Goal: Task Accomplishment & Management: Manage account settings

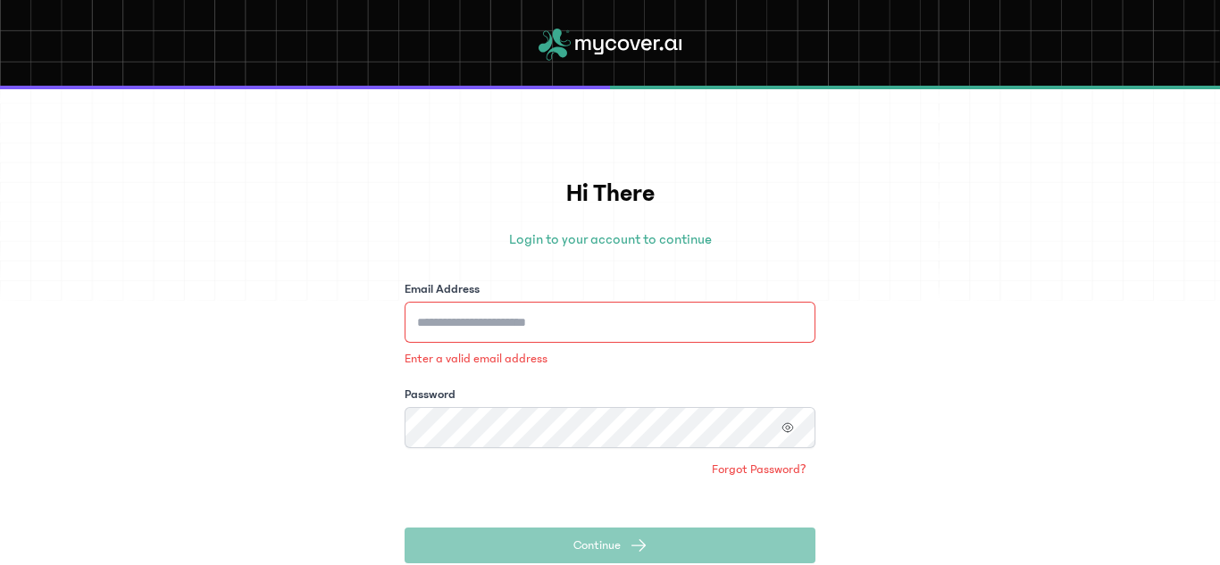
click at [553, 349] on div "Enter a valid email address" at bounding box center [610, 335] width 411 height 66
click at [584, 318] on input "Email Address" at bounding box center [610, 322] width 411 height 41
type input "**********"
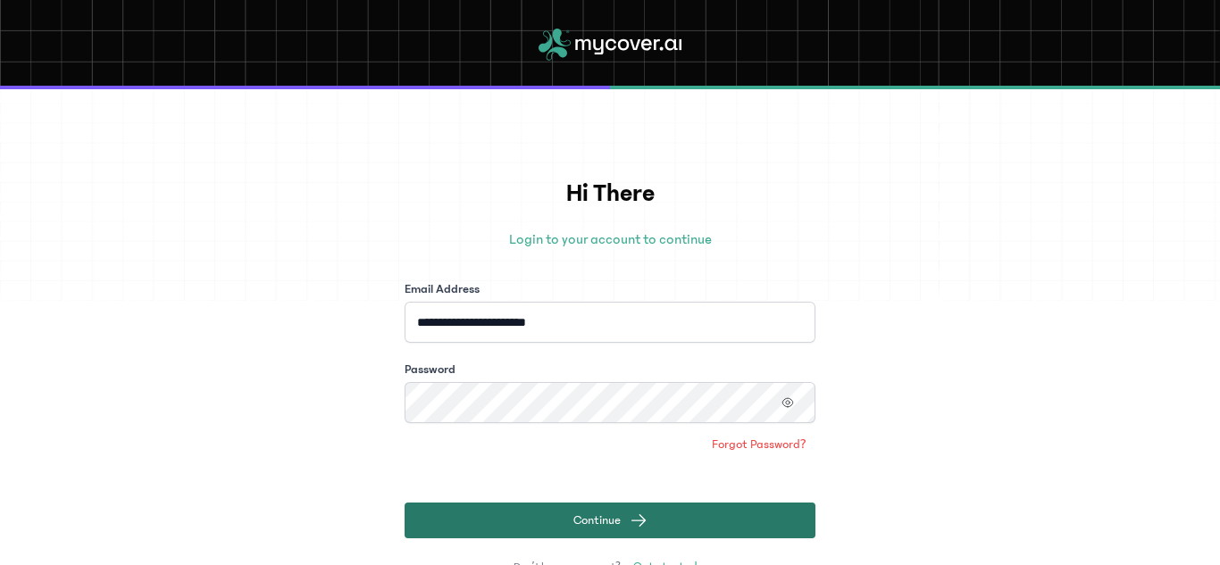
click at [599, 513] on span "Continue" at bounding box center [596, 521] width 47 height 18
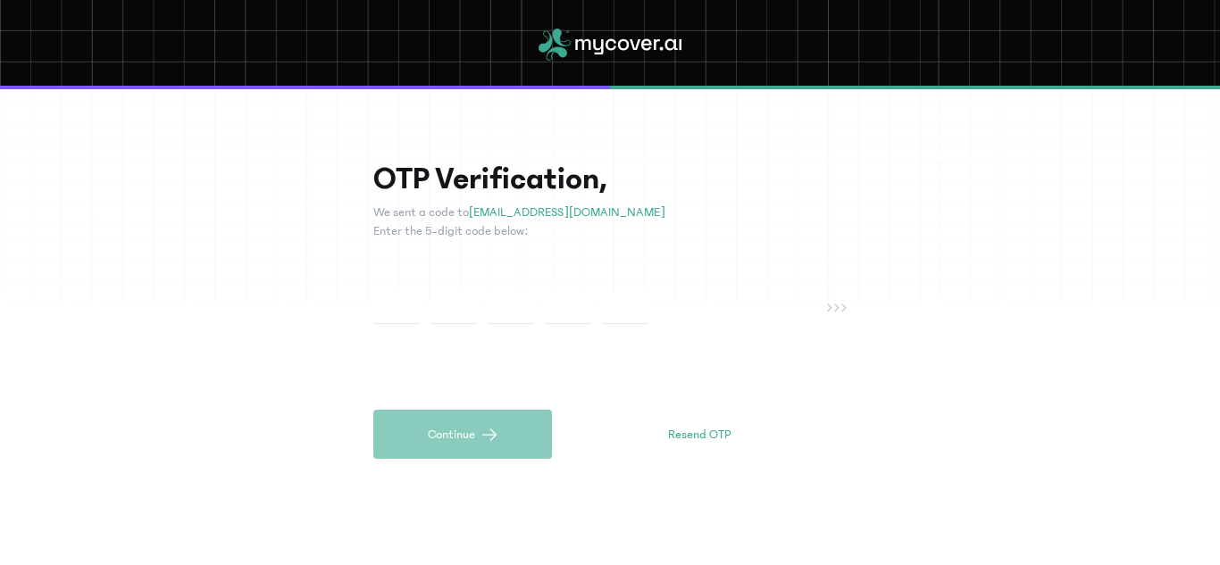
type input "*"
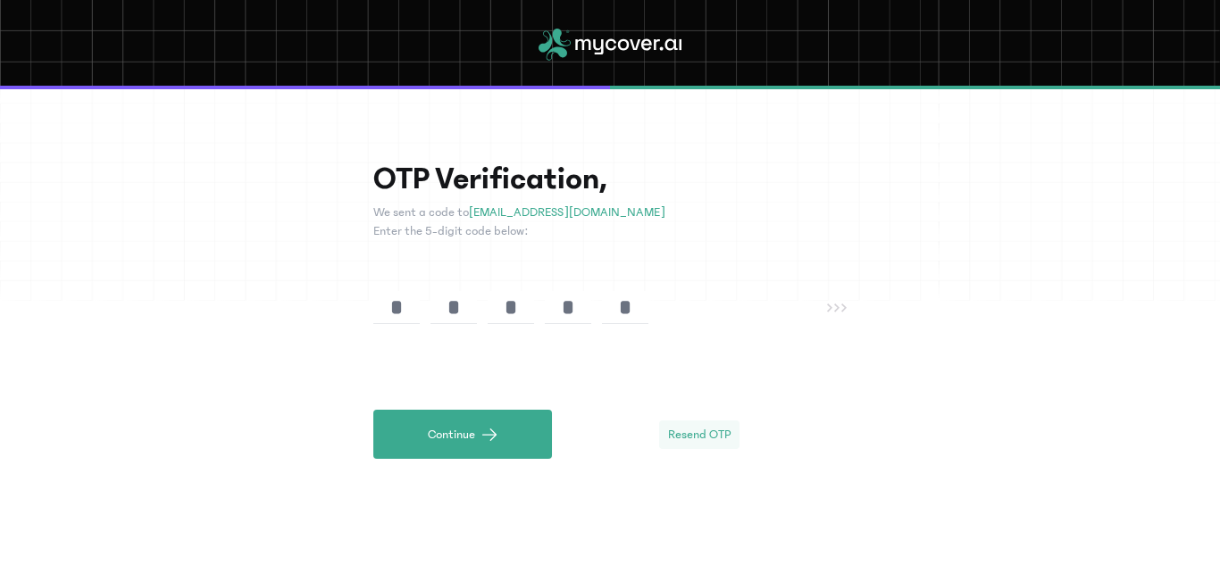
click at [687, 438] on span "Resend OTP" at bounding box center [699, 435] width 63 height 18
click at [634, 305] on input "*" at bounding box center [625, 307] width 46 height 33
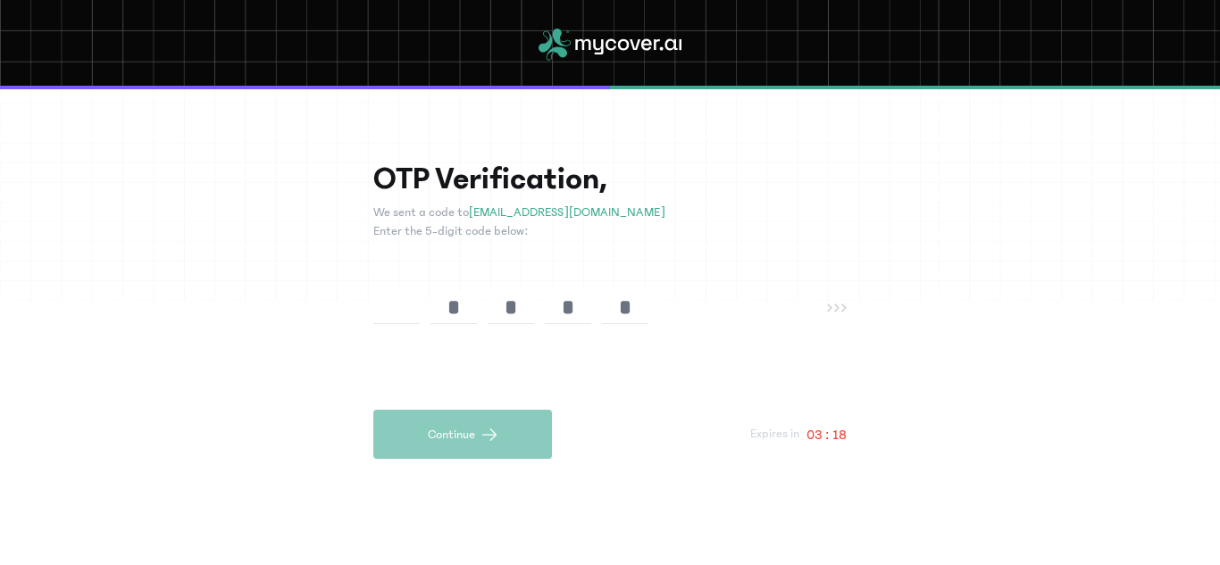
type input "*"
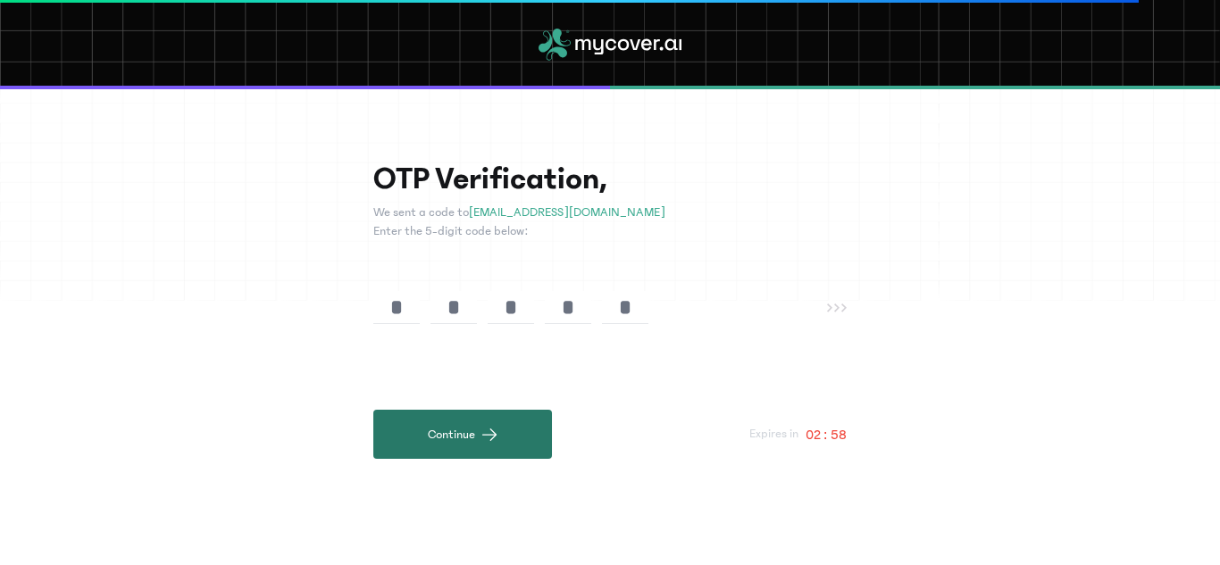
type input "*"
click at [456, 419] on button "Continue" at bounding box center [462, 434] width 179 height 49
click at [468, 435] on button "Continue" at bounding box center [462, 434] width 179 height 49
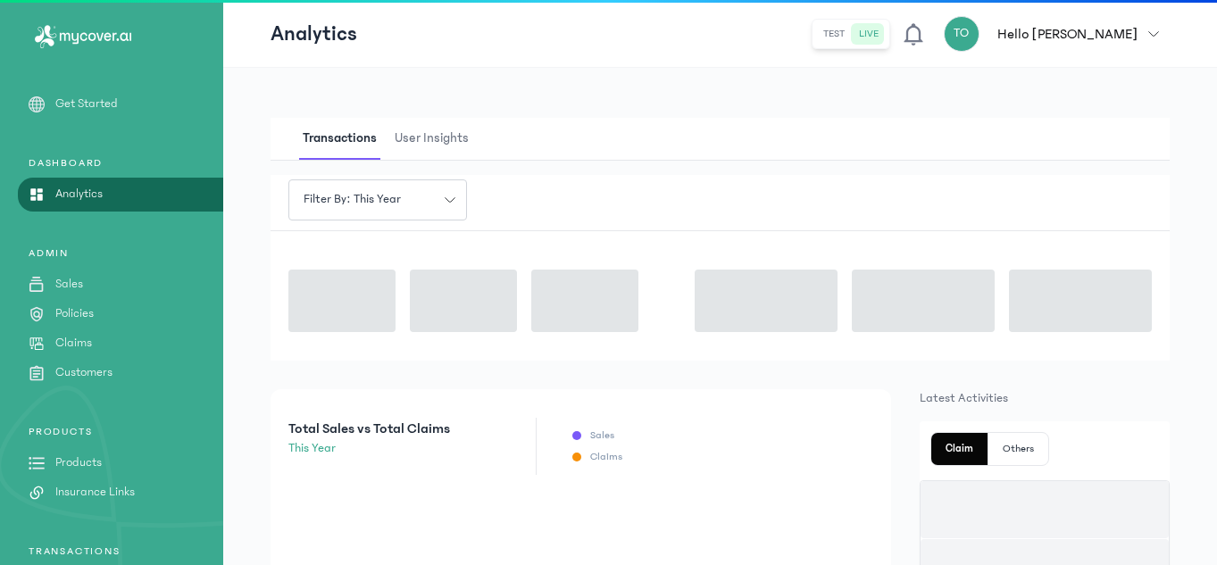
click at [489, 421] on div "Total Sales vs Total Claims this year Sales Claims" at bounding box center [581, 446] width 621 height 57
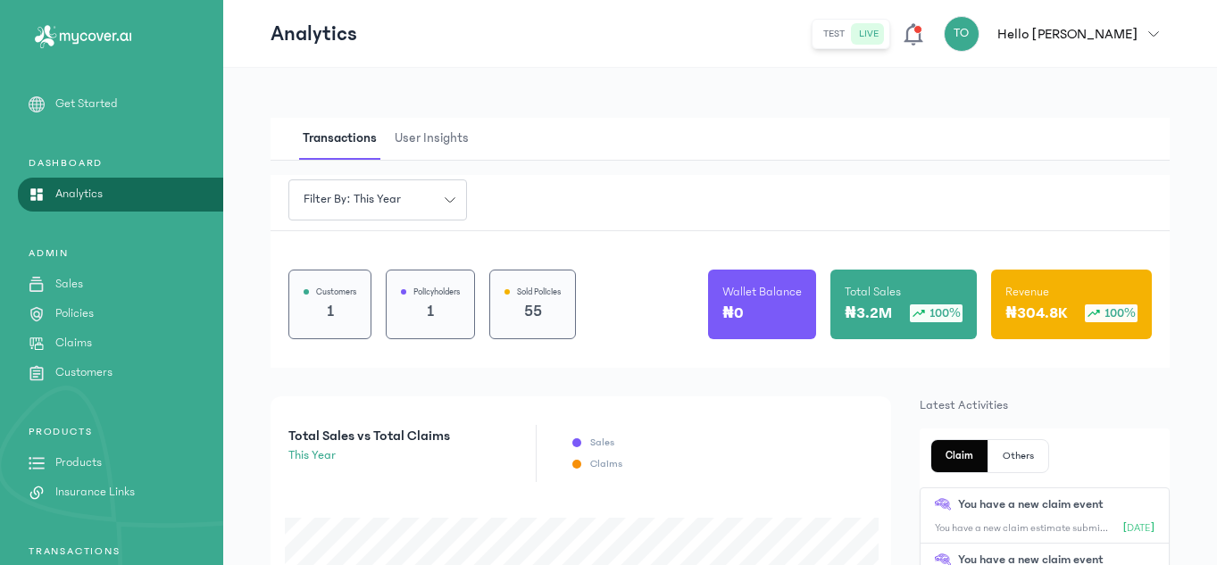
click at [655, 227] on div "Filter by: this year Customers 1 Policyholders 1 Sold Policies 55 Wallet Balanc…" at bounding box center [721, 271] width 900 height 193
click at [664, 272] on div "Customers 1 Policyholders 1 Sold Policies 55 Wallet Balance ₦0 Total Sales ₦3.2…" at bounding box center [721, 299] width 900 height 138
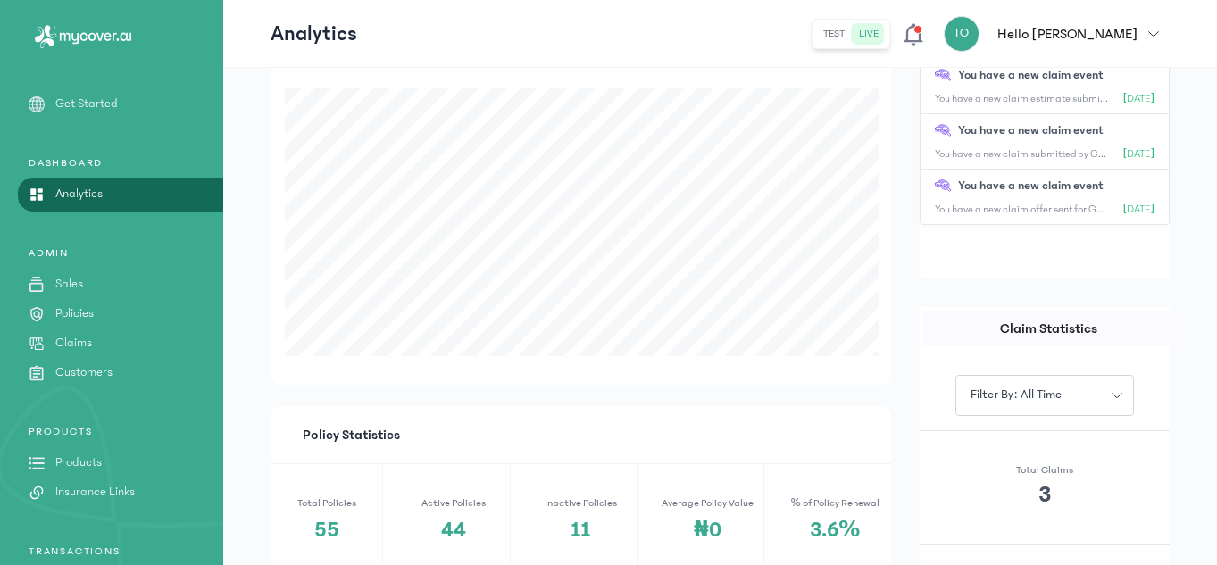
scroll to position [302, 0]
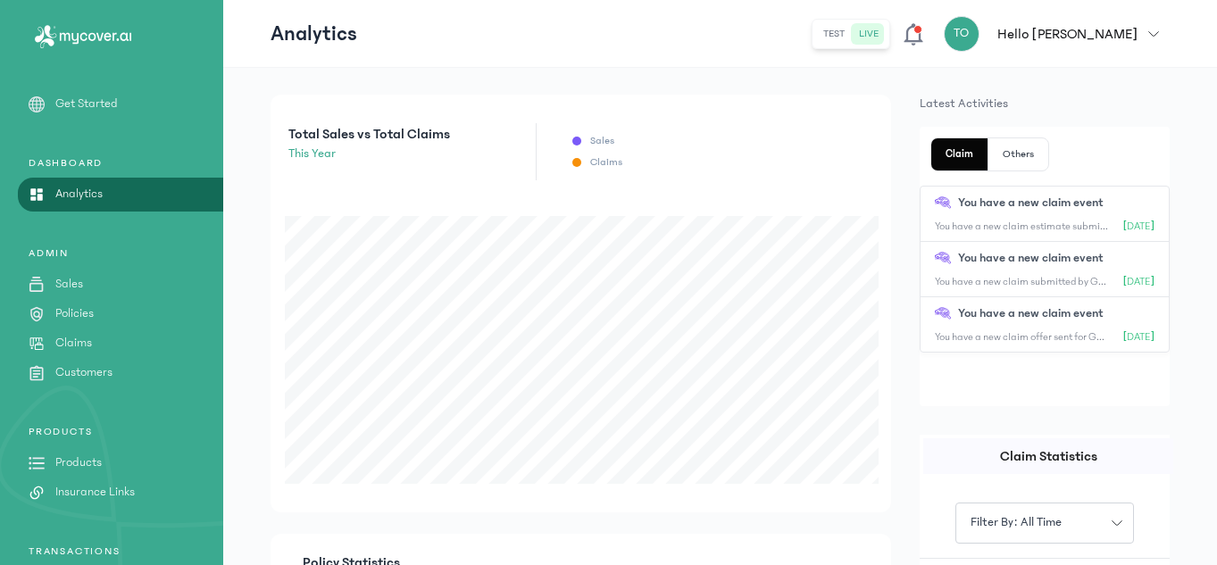
click at [117, 280] on link "Sales" at bounding box center [111, 284] width 223 height 19
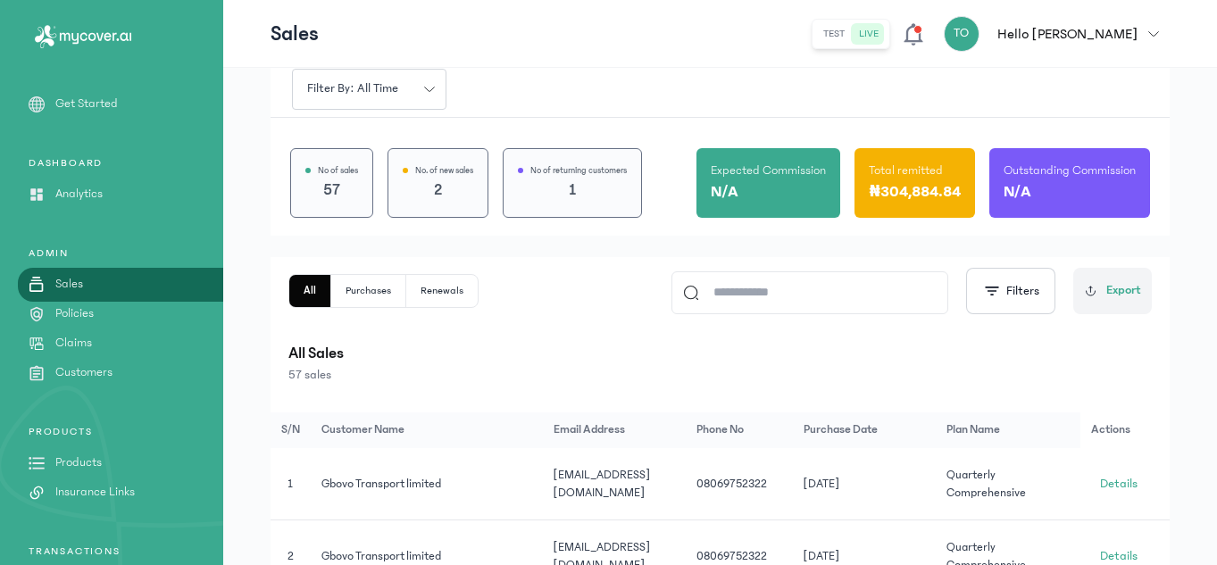
scroll to position [71, 0]
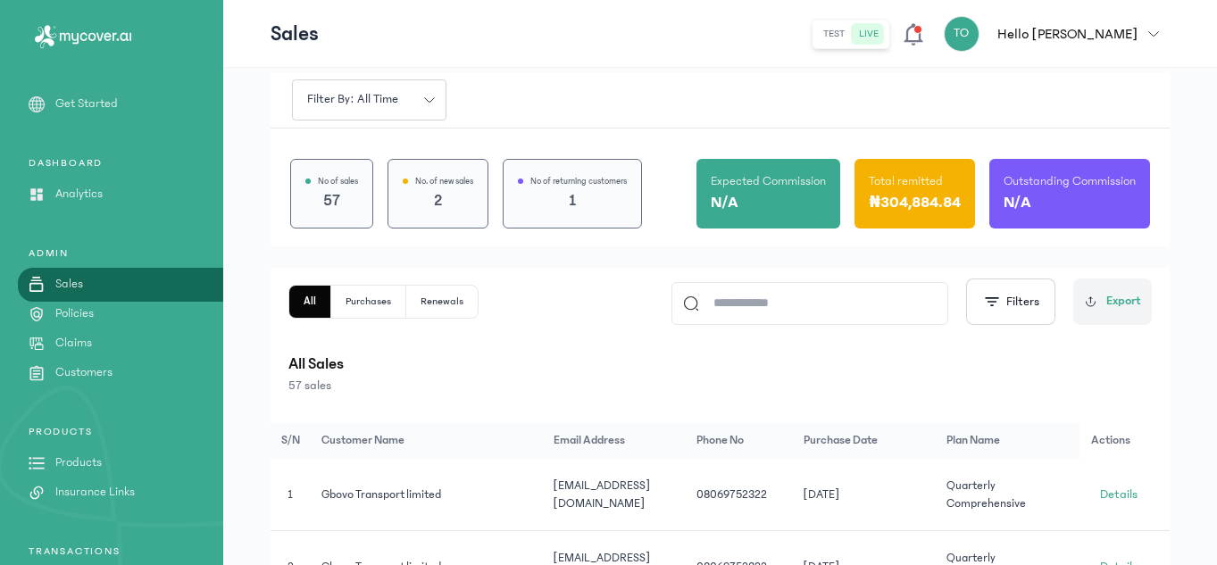
click at [586, 321] on div "All Purchases Renewals Filters Export" at bounding box center [721, 302] width 864 height 46
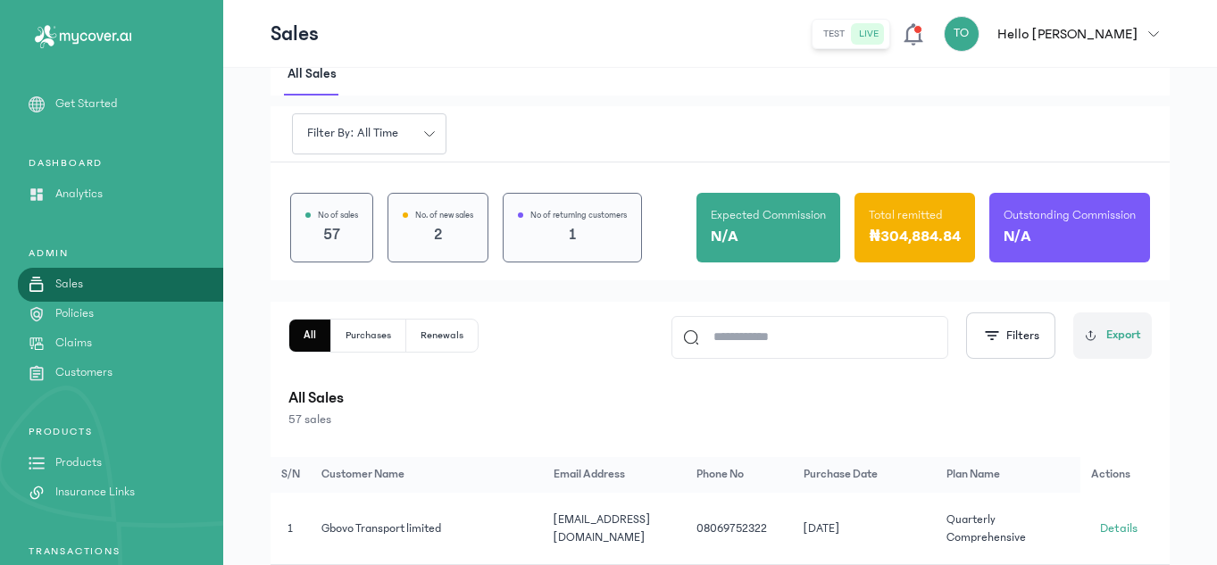
scroll to position [36, 0]
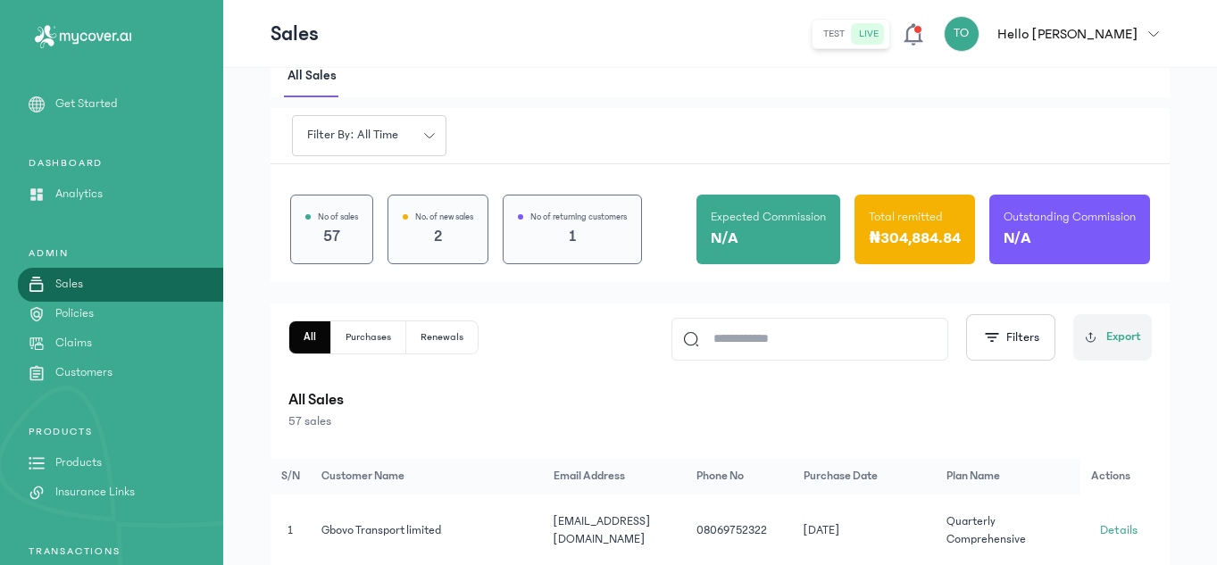
click at [925, 339] on input at bounding box center [818, 339] width 238 height 41
click at [1008, 341] on button "Filters" at bounding box center [1010, 337] width 89 height 46
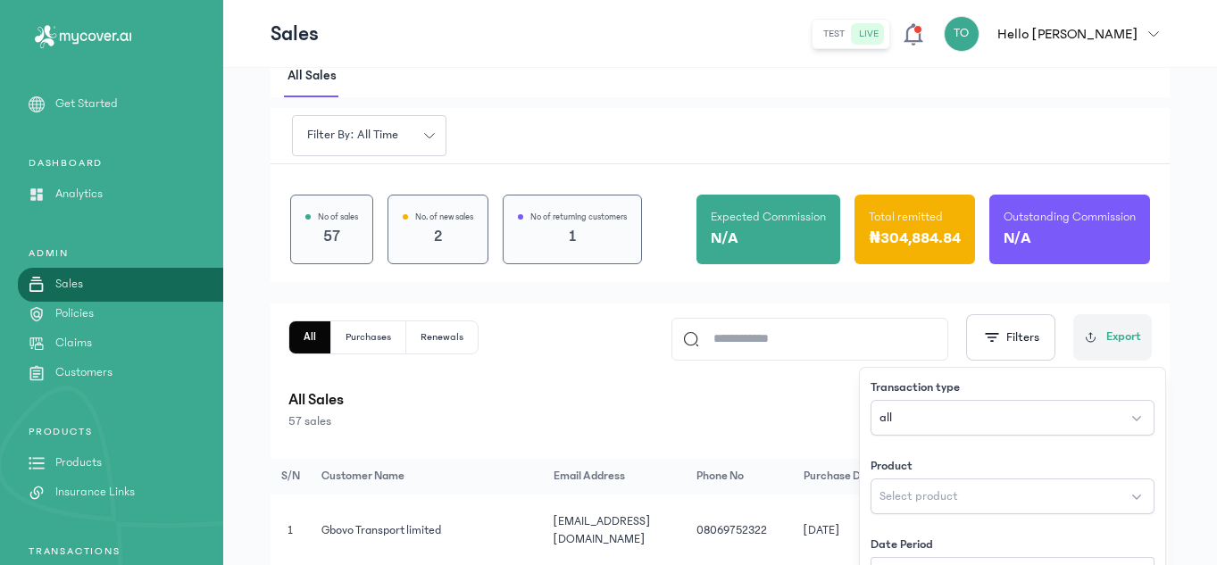
click at [777, 345] on input at bounding box center [818, 339] width 238 height 41
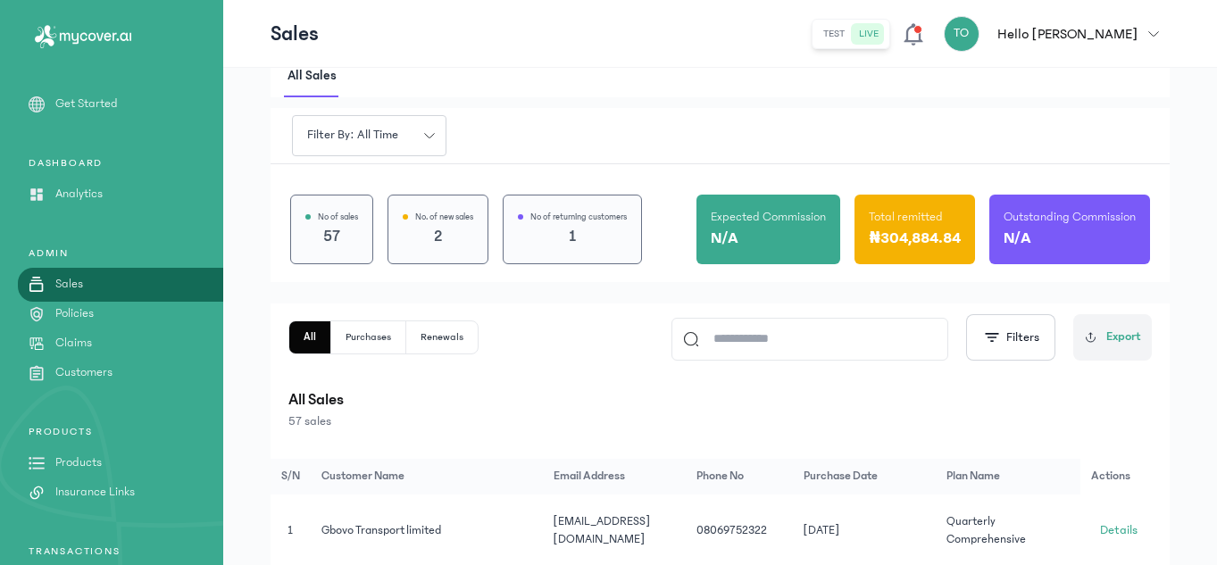
type input "*"
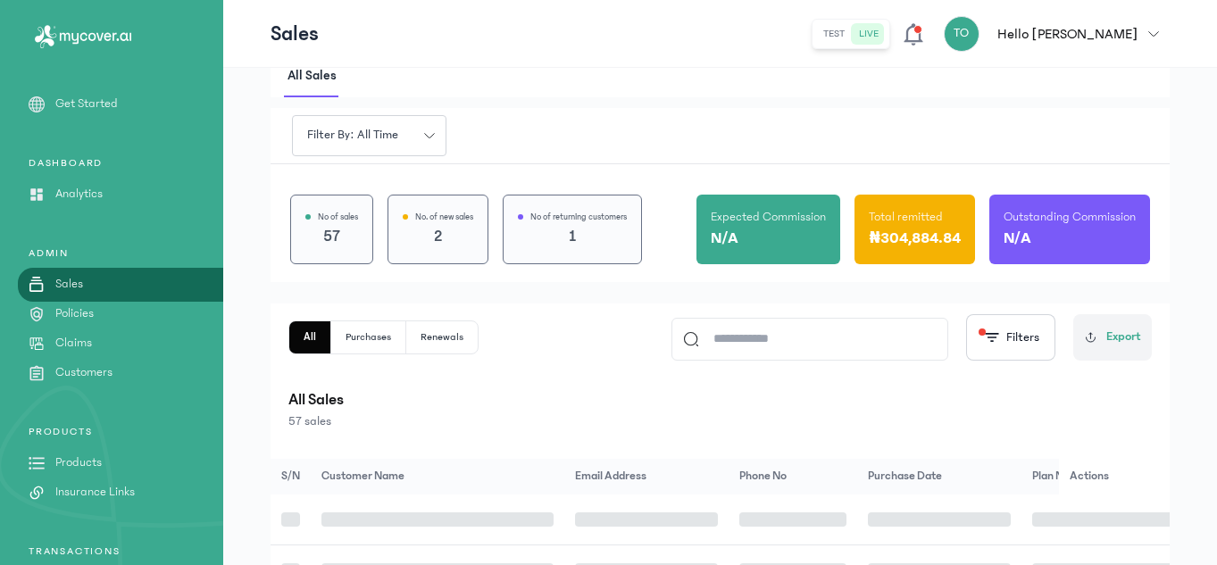
click at [88, 323] on div "ADMIN Sales Policies Claims Customers" at bounding box center [111, 315] width 223 height 136
click at [78, 319] on p "Policies" at bounding box center [74, 314] width 38 height 19
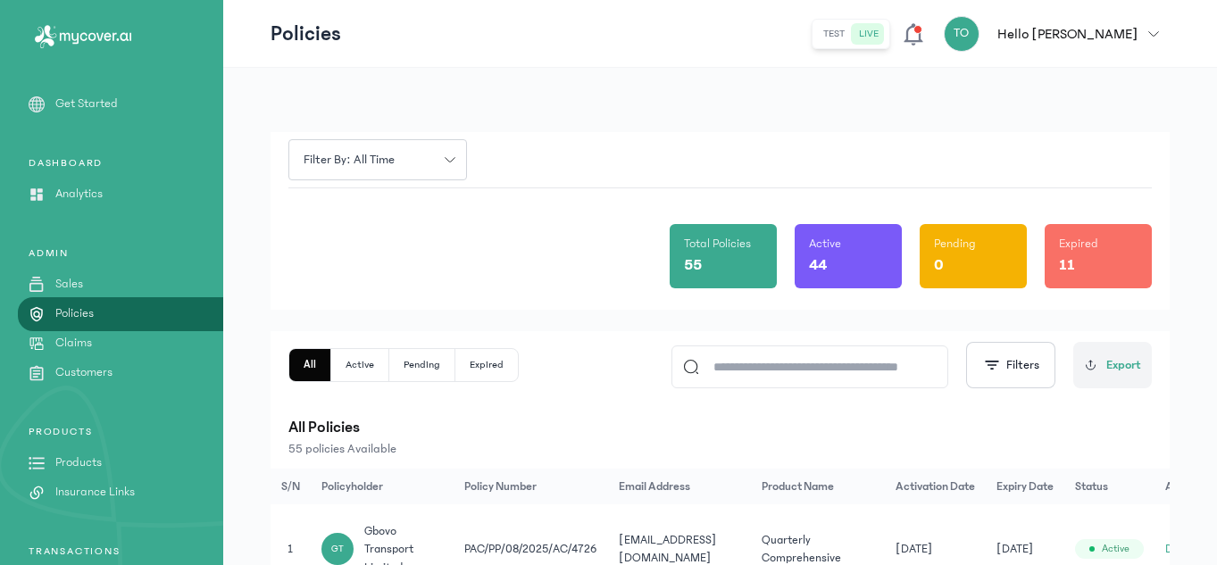
click at [871, 364] on input at bounding box center [818, 367] width 238 height 41
type input "*"
click at [981, 374] on button "Filters" at bounding box center [1010, 365] width 89 height 46
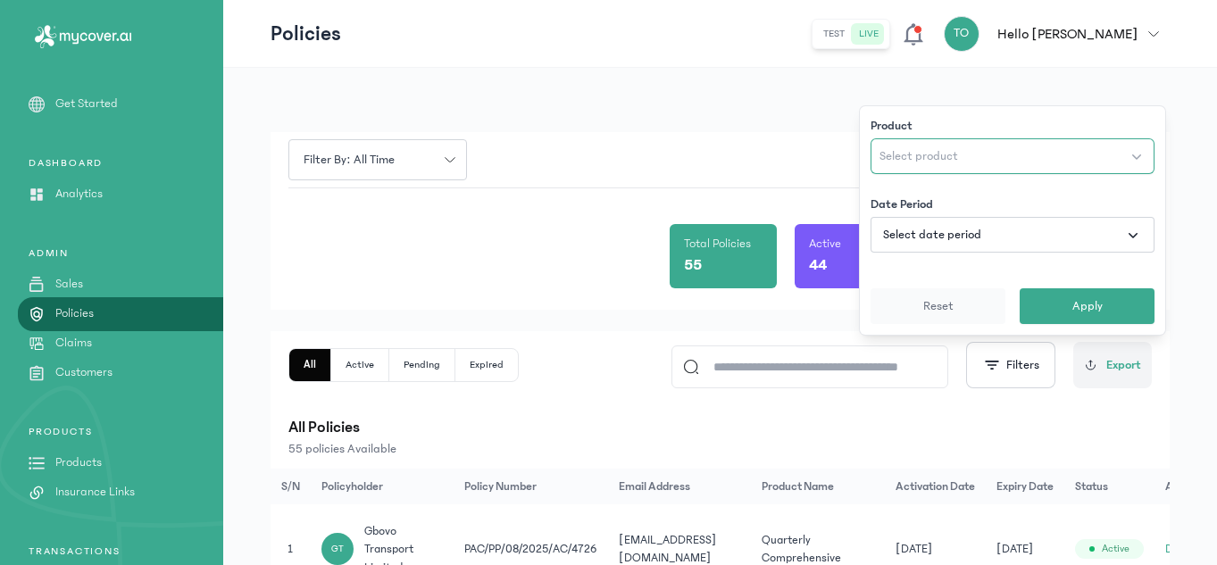
click at [1005, 157] on button "Select product" at bounding box center [1013, 156] width 284 height 36
click at [1075, 299] on span "Apply" at bounding box center [1088, 306] width 30 height 18
